Goal: Feedback & Contribution: Submit feedback/report problem

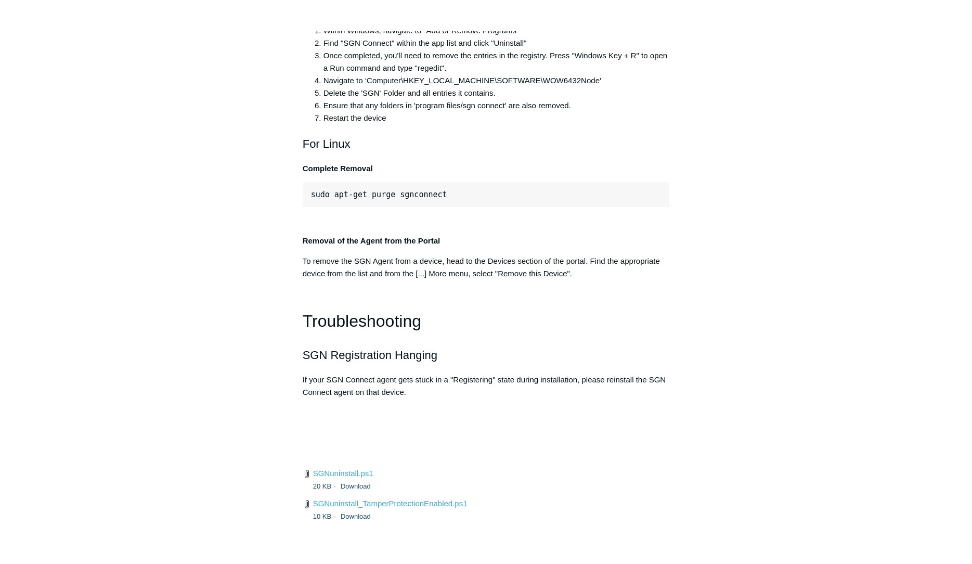
scroll to position [2069, 0]
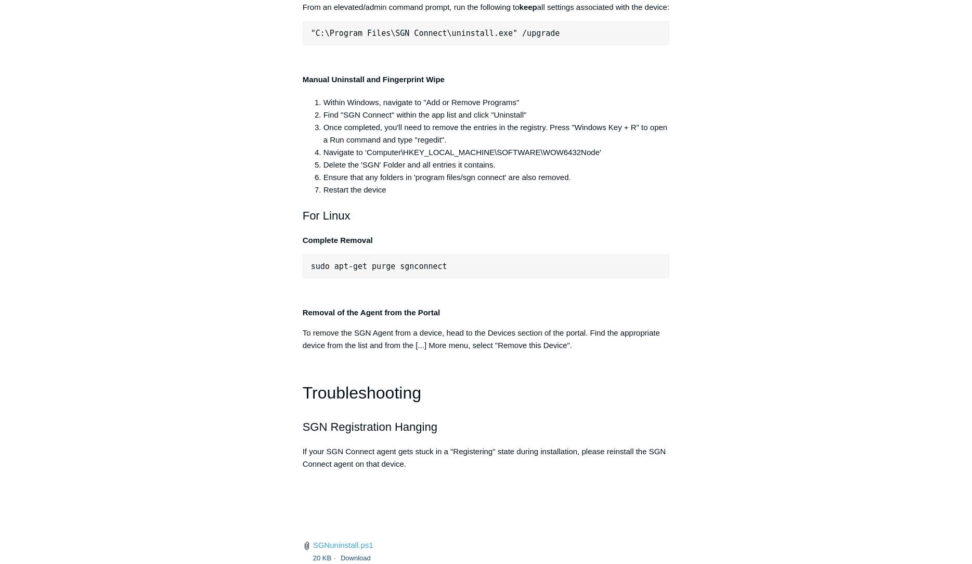
drag, startPoint x: 662, startPoint y: 216, endPoint x: 548, endPoint y: 225, distance: 114.2
drag, startPoint x: 560, startPoint y: 219, endPoint x: 328, endPoint y: 224, distance: 232.0
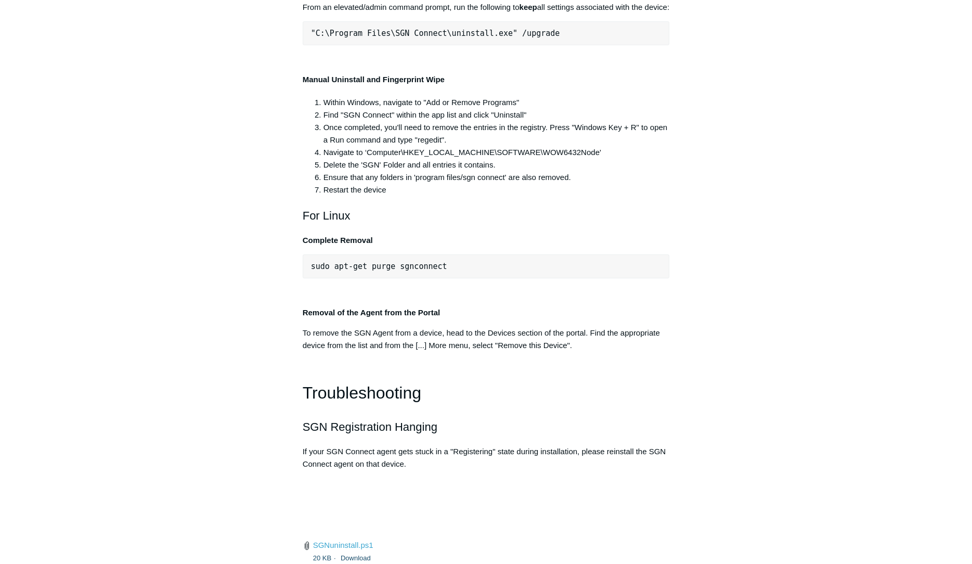
copy pre ""C:\Program Files\SGN Connect\uninstall.exe" /uninstallKey"
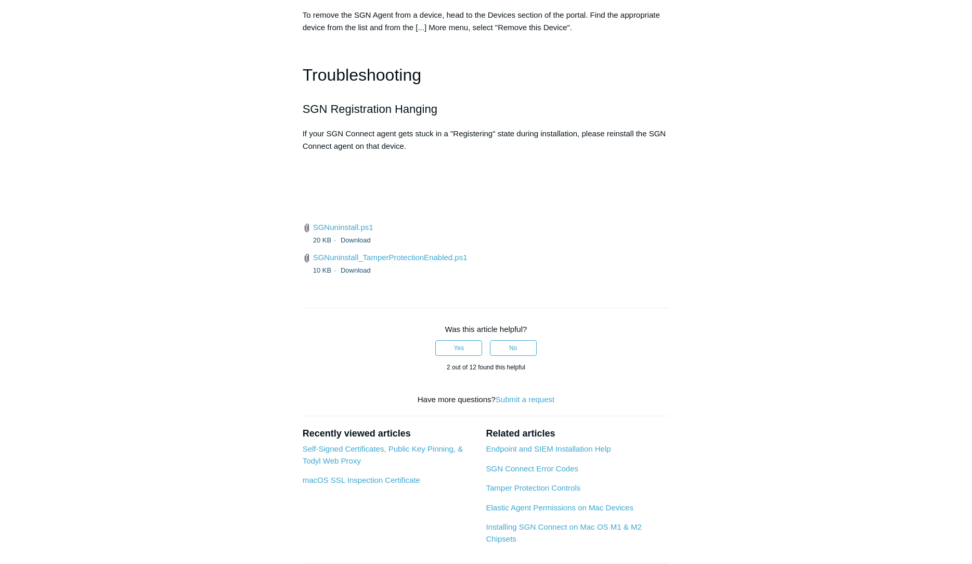
scroll to position [2387, 0]
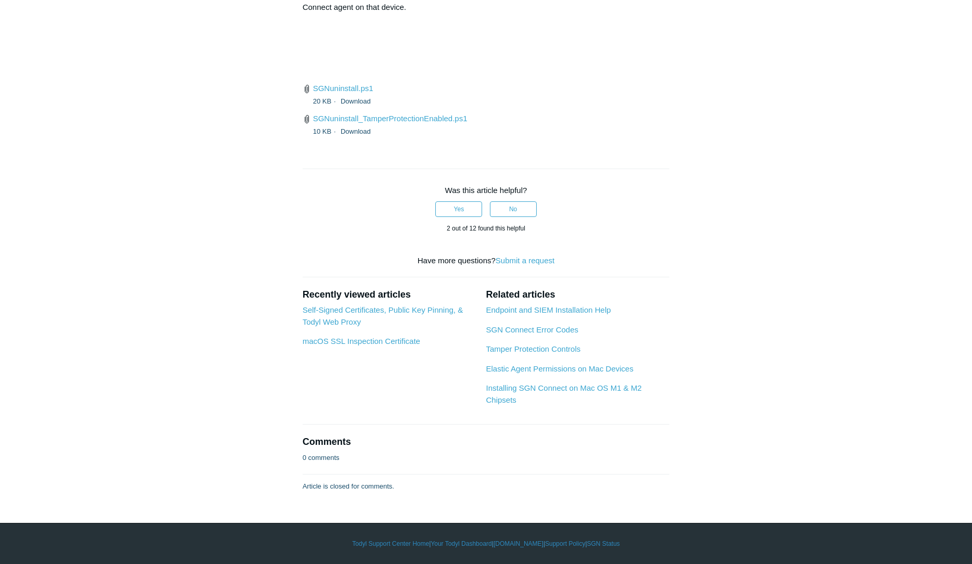
scroll to position [2546, 0]
click at [581, 34] on p at bounding box center [486, 27] width 367 height 12
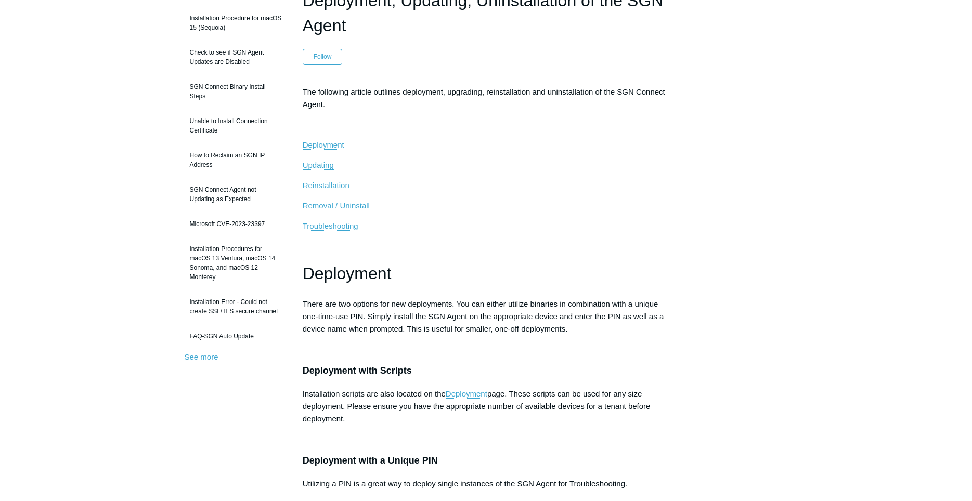
scroll to position [0, 0]
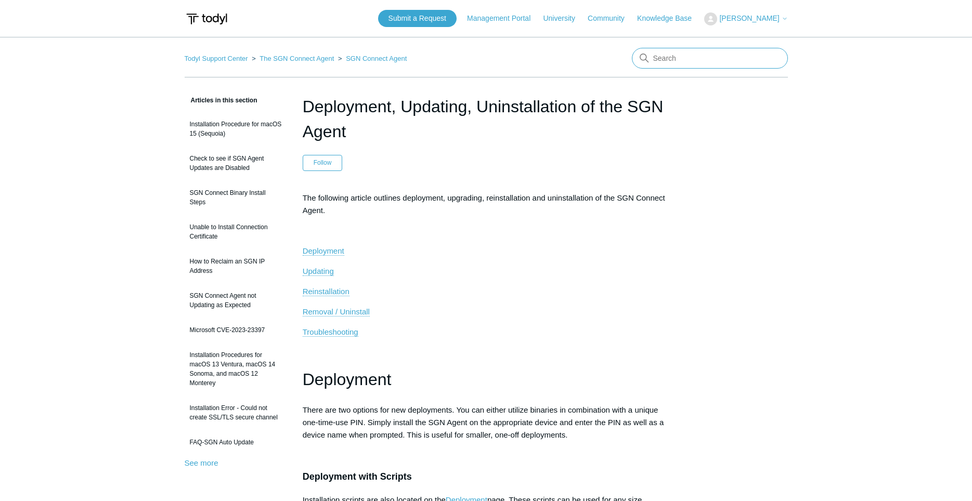
click at [712, 52] on input "Search" at bounding box center [710, 58] width 156 height 21
type input "stuck on registering"
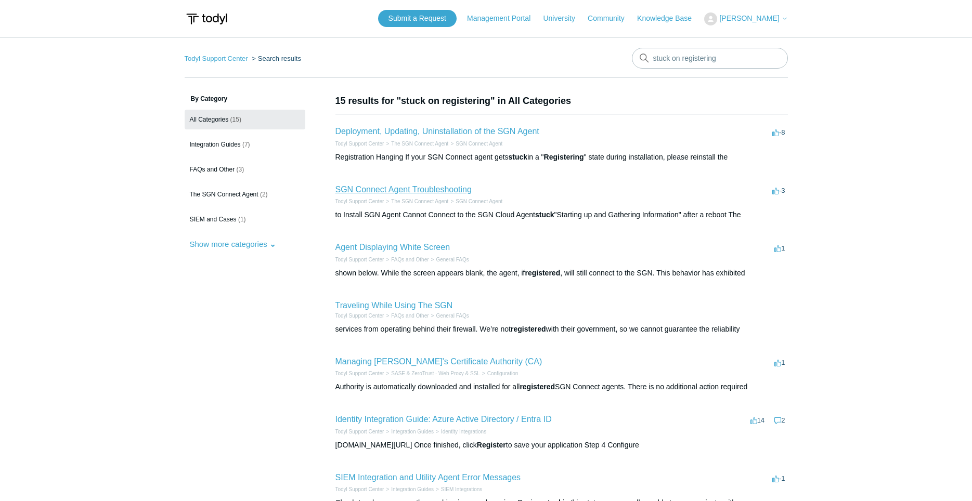
click at [430, 190] on link "SGN Connect Agent Troubleshooting" at bounding box center [403, 189] width 136 height 9
click at [424, 130] on link "Deployment, Updating, Uninstallation of the SGN Agent" at bounding box center [437, 131] width 204 height 9
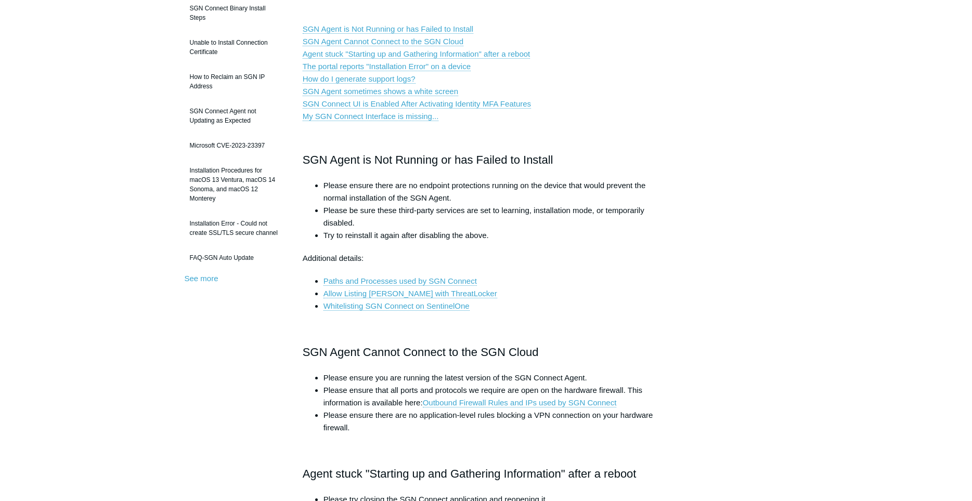
scroll to position [187, 0]
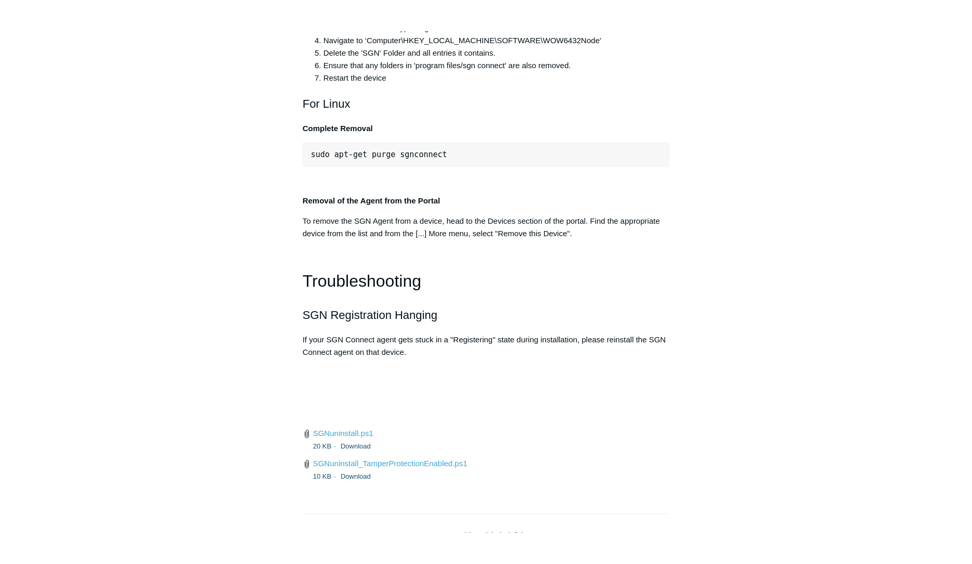
scroll to position [2228, 0]
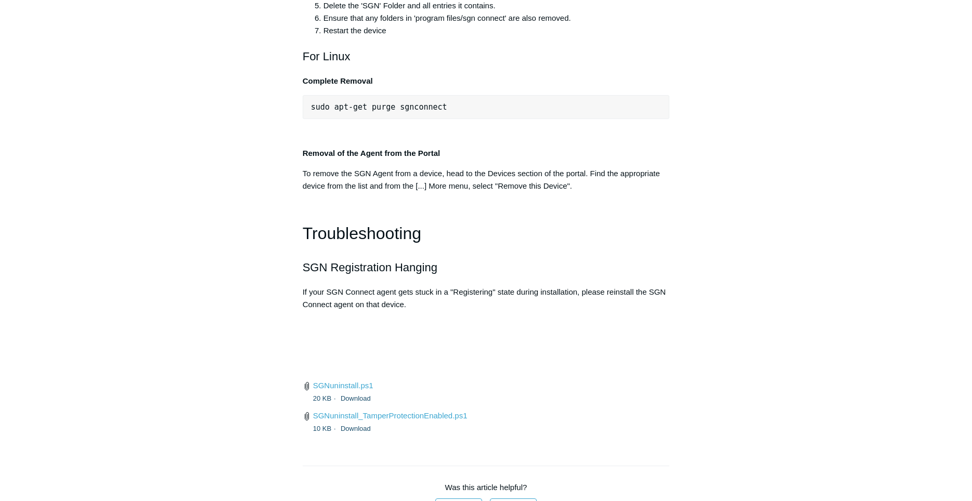
drag, startPoint x: 666, startPoint y: 71, endPoint x: 718, endPoint y: 70, distance: 52.0
drag, startPoint x: 828, startPoint y: 37, endPoint x: 823, endPoint y: 48, distance: 11.6
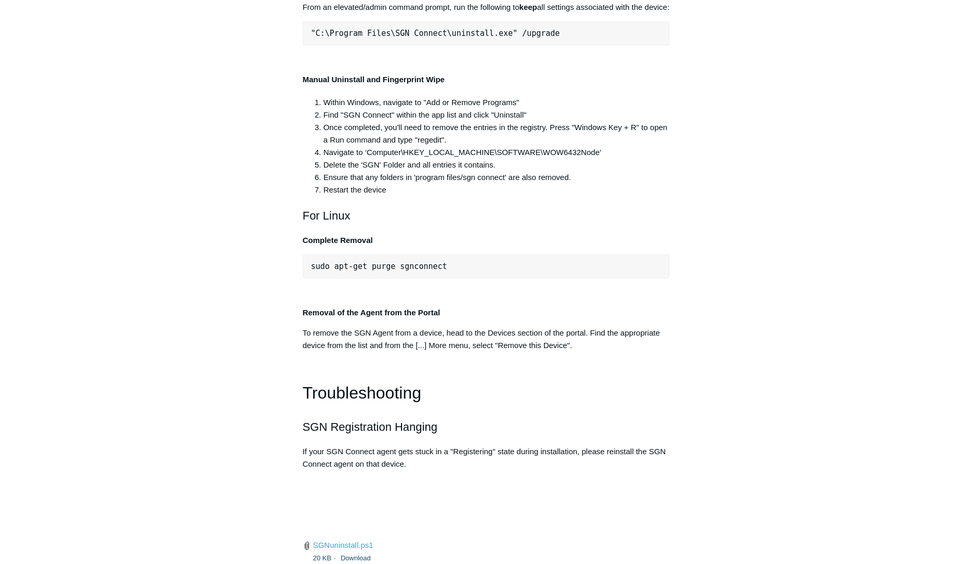
scroll to position [1856, 0]
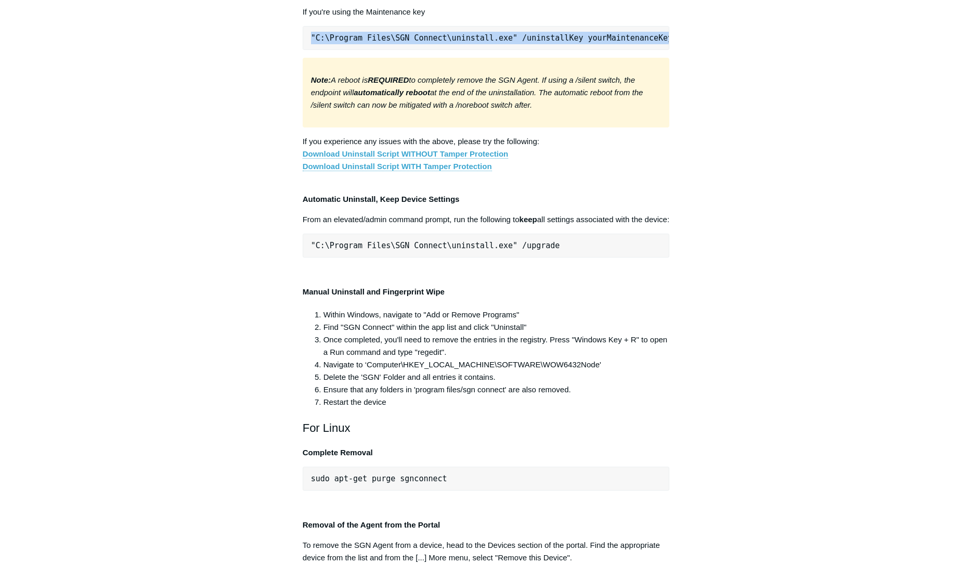
click at [453, 50] on pre ""C:\Program Files\SGN Connect\uninstall.exe" /uninstallKey yourMaintenanceKeyHe…" at bounding box center [486, 38] width 367 height 24
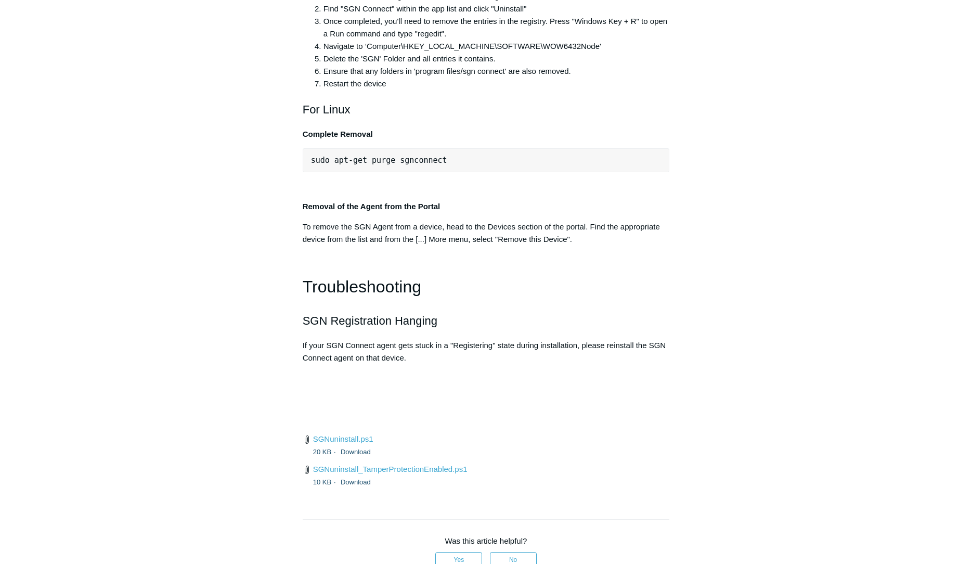
scroll to position [2334, 0]
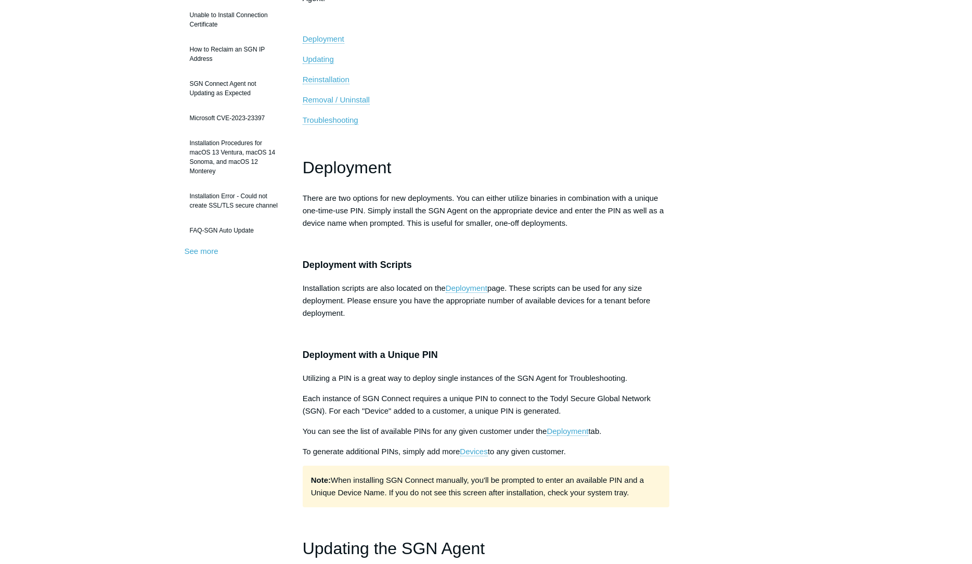
scroll to position [0, 0]
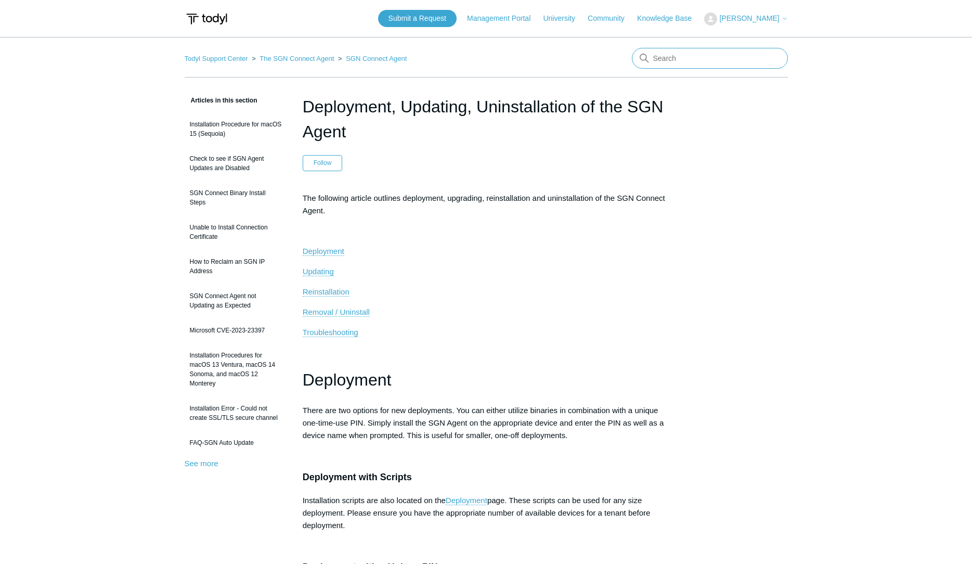
click at [678, 57] on input "Search" at bounding box center [710, 58] width 156 height 21
type input "code 104"
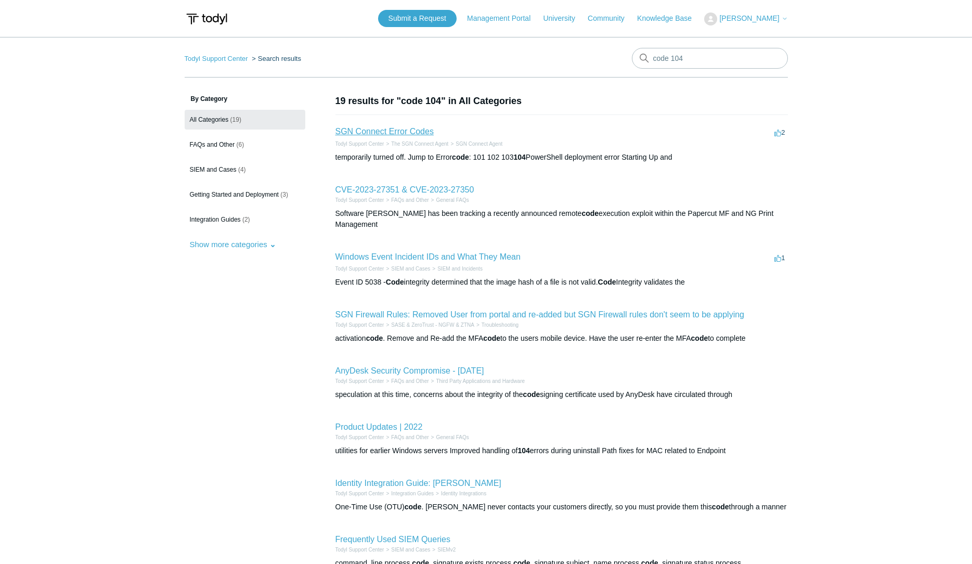
click at [390, 133] on link "SGN Connect Error Codes" at bounding box center [384, 131] width 98 height 9
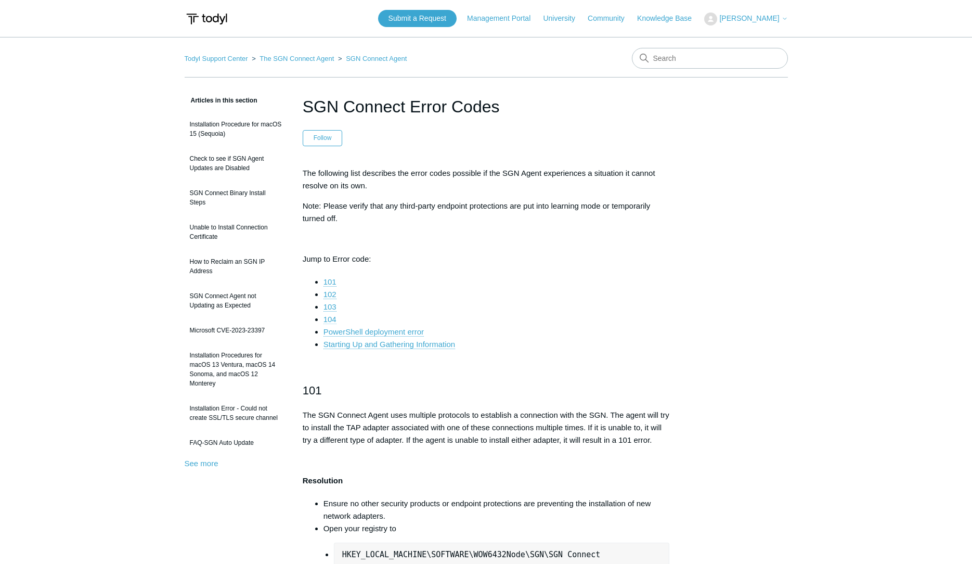
click at [331, 318] on link "104" at bounding box center [329, 319] width 13 height 9
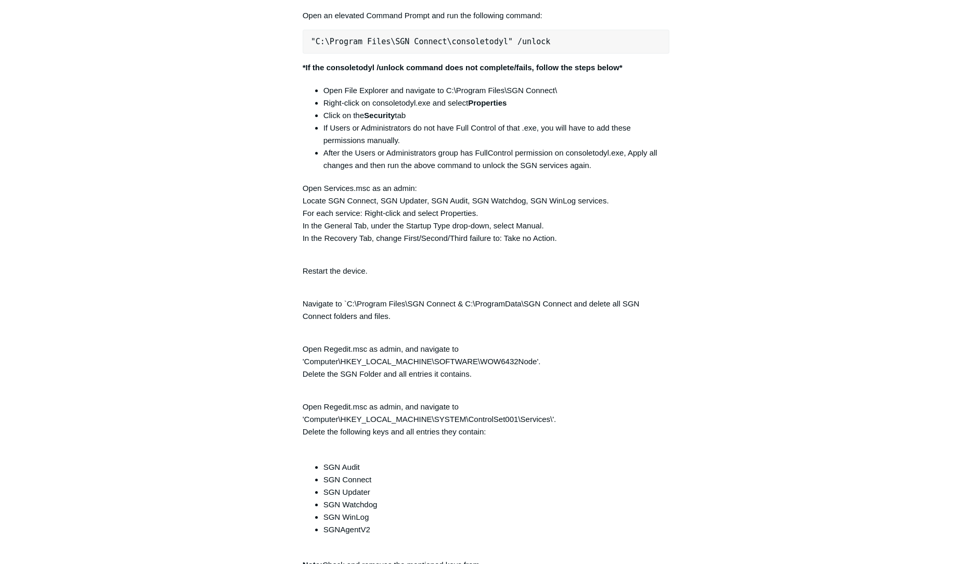
scroll to position [2358, 0]
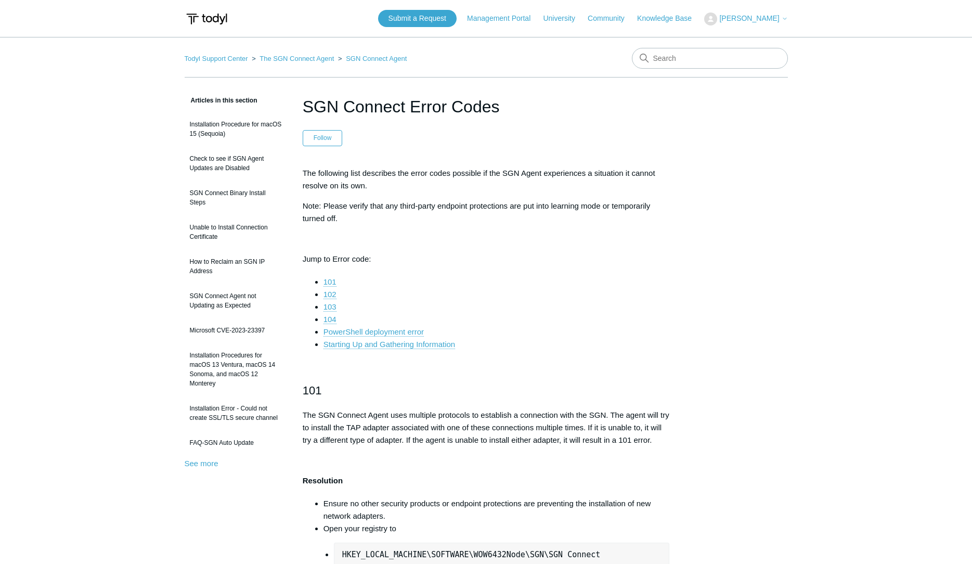
scroll to position [1721, 0]
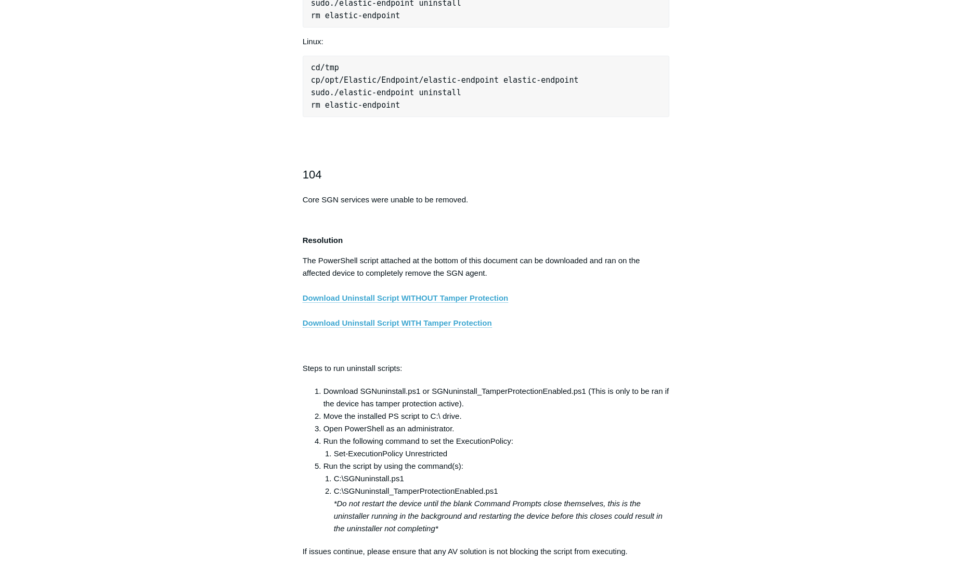
scroll to position [1442, 0]
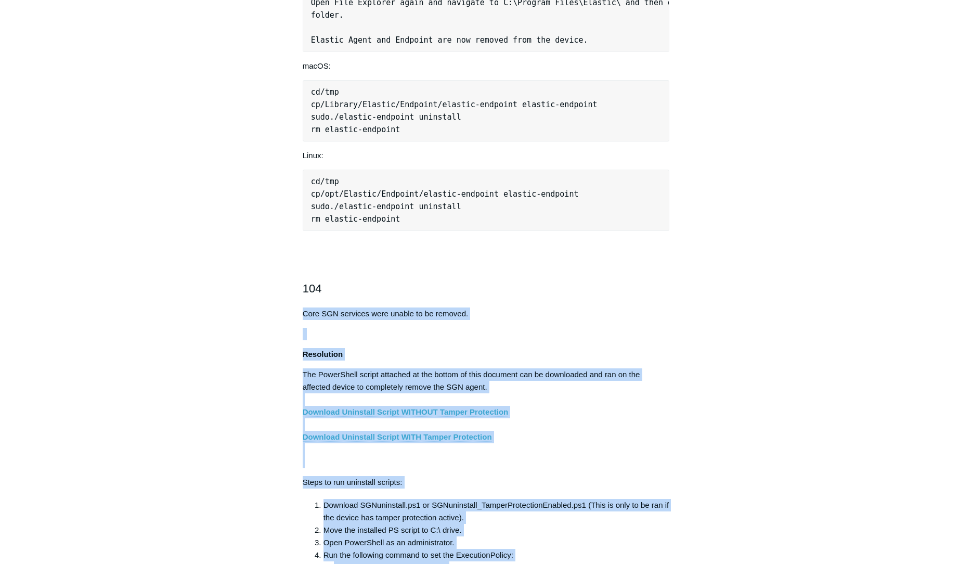
drag, startPoint x: 623, startPoint y: 368, endPoint x: 298, endPoint y: 312, distance: 330.2
copy div "Core SGN services were unable to be removed. Resolution The PowerShell script a…"
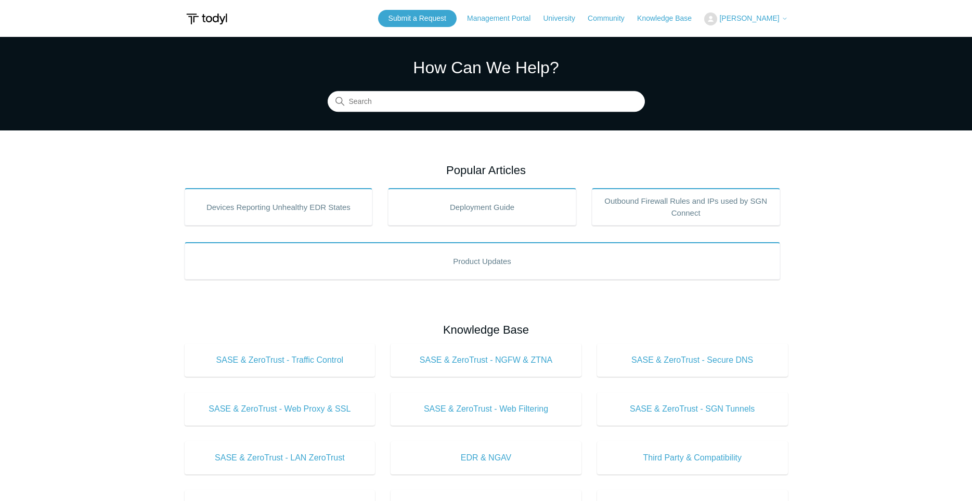
click at [739, 16] on span "[PERSON_NAME]" at bounding box center [749, 18] width 60 height 8
click at [741, 35] on link "My Support Requests" at bounding box center [755, 41] width 101 height 18
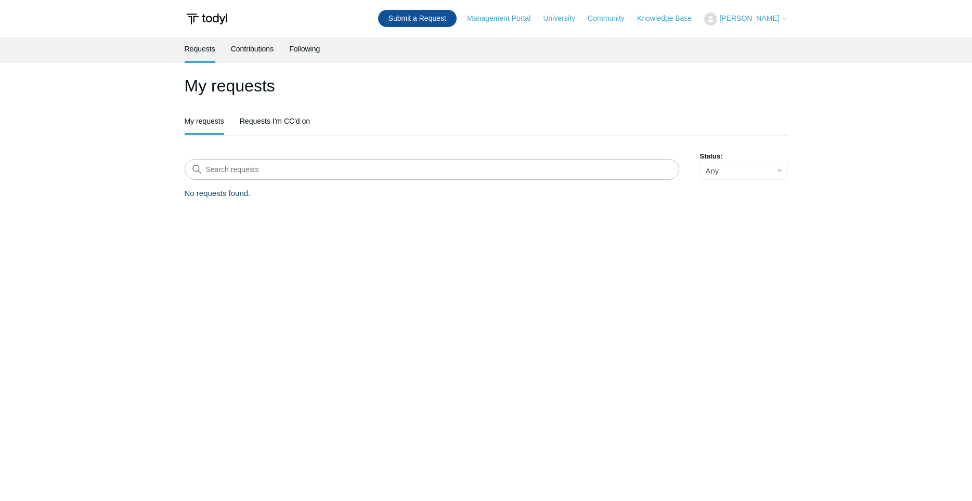
click at [436, 18] on link "Submit a Request" at bounding box center [417, 18] width 79 height 17
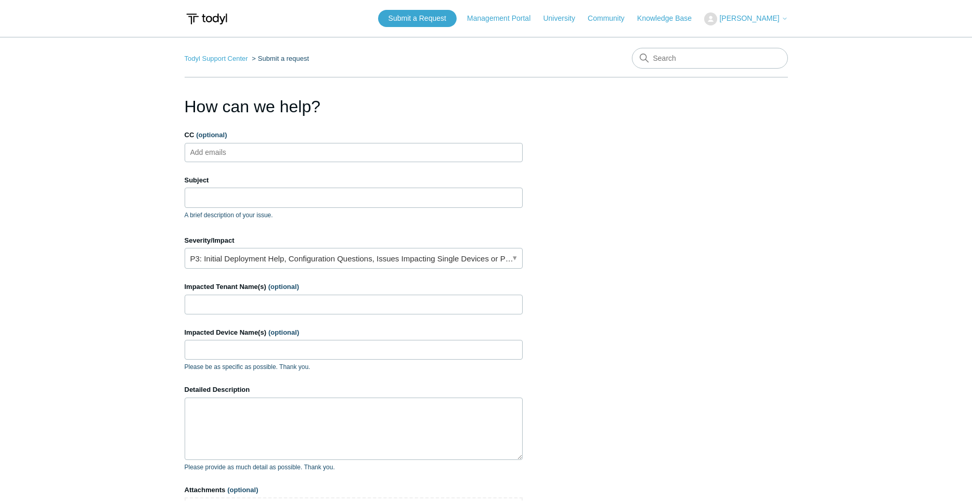
click at [264, 154] on ul "Add emails" at bounding box center [354, 152] width 338 height 19
type input "[EMAIL_ADDRESS][DOMAIN_NAME]"
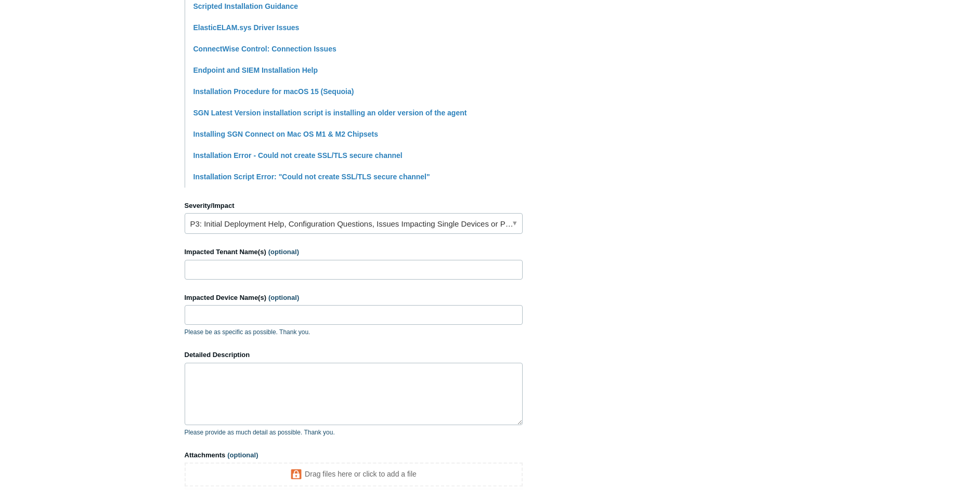
scroll to position [318, 0]
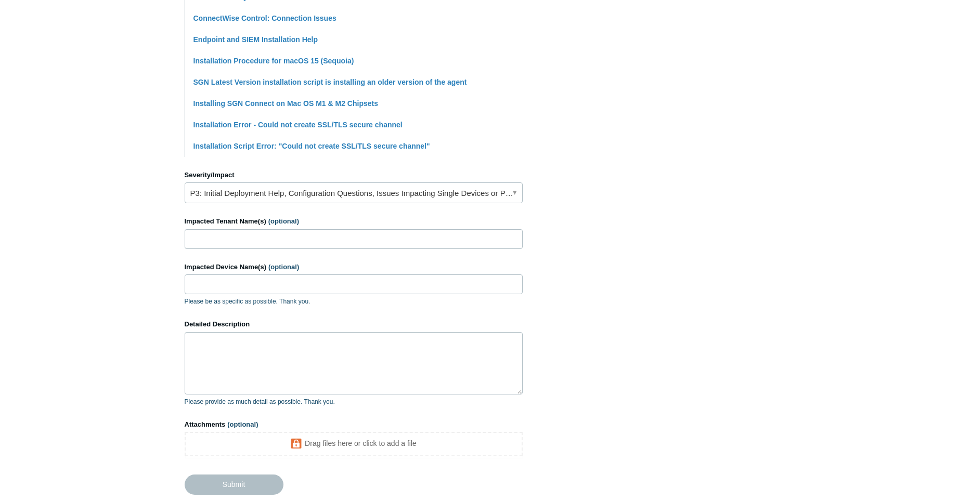
type input "Installation Issues"
click at [268, 236] on input "Impacted Tenant Name(s) (optional)" at bounding box center [354, 239] width 338 height 20
type input "Health Delegates"
type input "HD-T14S-20"
click at [313, 364] on textarea "Detailed Description" at bounding box center [354, 363] width 338 height 62
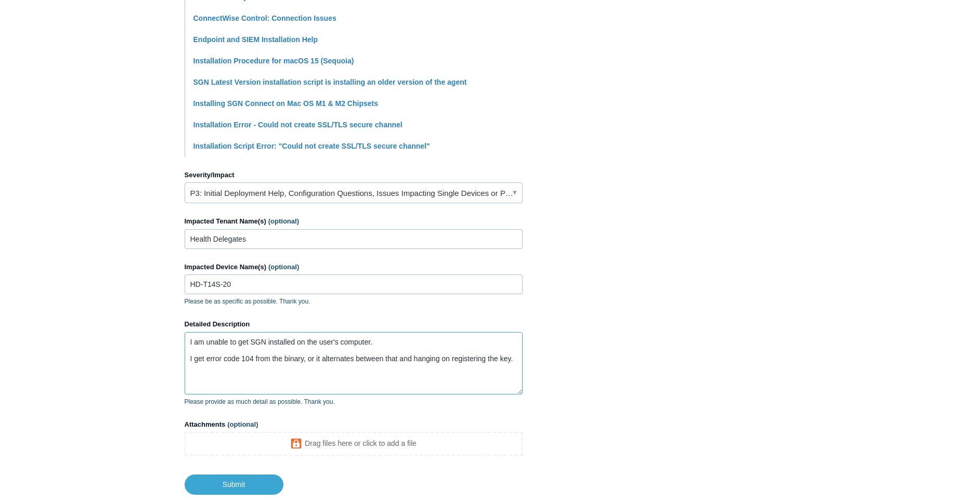
click at [440, 386] on textarea "I am unable to get SGN installed on the user's computer. I get error code 104 f…" at bounding box center [354, 363] width 338 height 62
click at [518, 360] on textarea "I am unable to get SGN installed on the user's computer. I get error code 104 f…" at bounding box center [354, 363] width 338 height 62
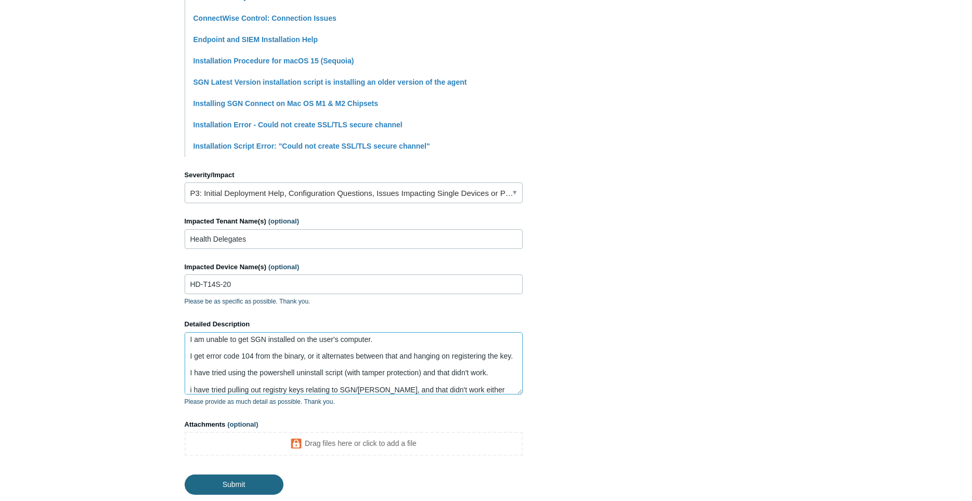
type textarea "I am unable to get SGN installed on the user's computer. I get error code 104 f…"
click at [240, 490] on input "Submit" at bounding box center [234, 485] width 99 height 21
